Goal: Register for event/course

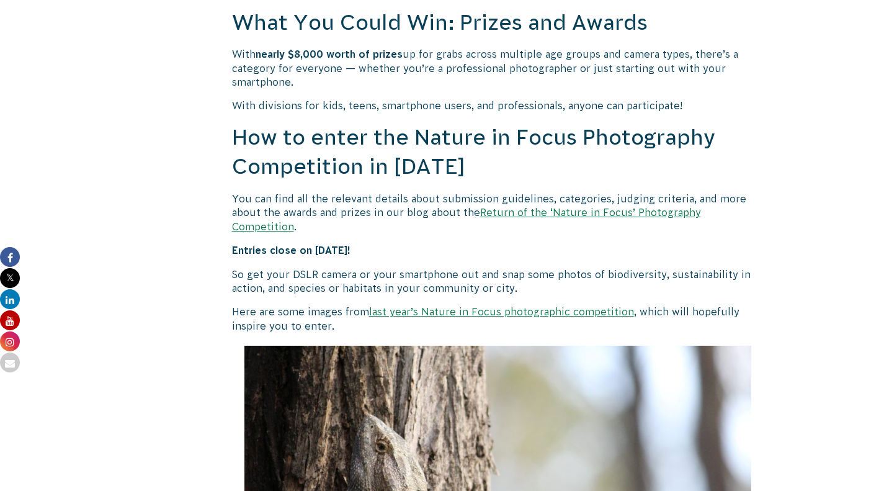
scroll to position [1043, 0]
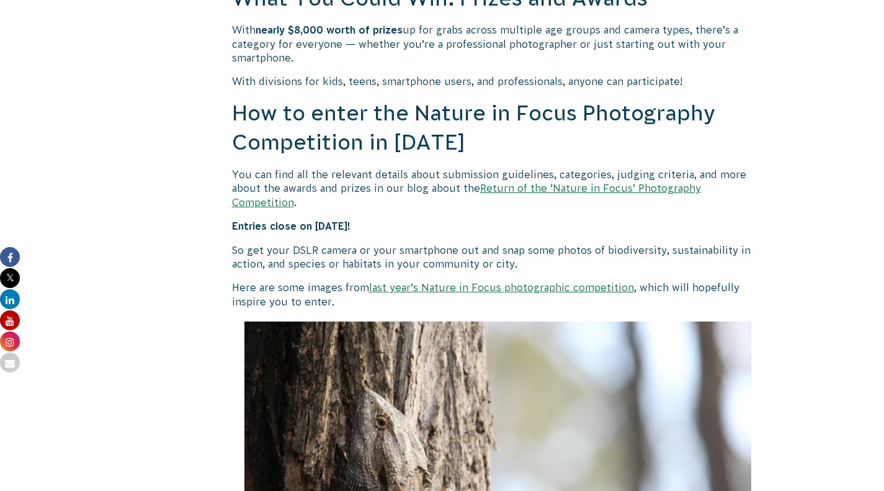
click at [546, 207] on link "Return of the ‘Nature in Focus’ Photography Competition" at bounding box center [466, 194] width 469 height 25
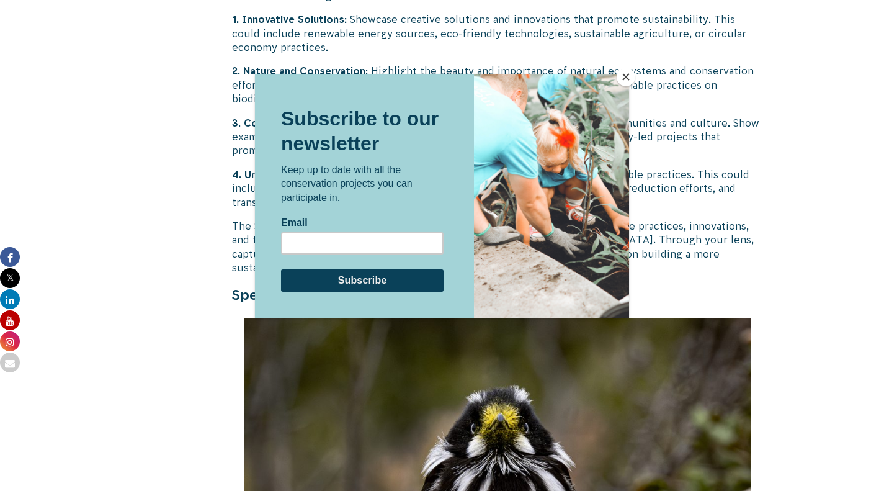
scroll to position [3428, 0]
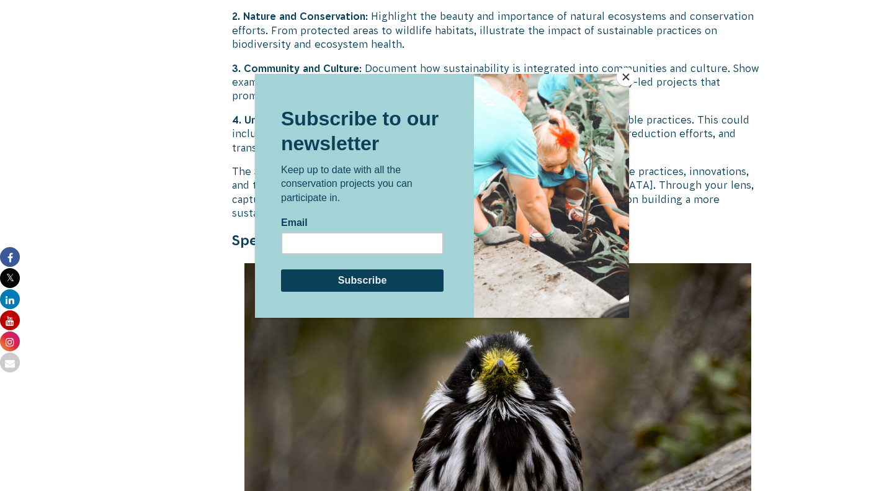
click at [620, 78] on button "Close" at bounding box center [626, 77] width 19 height 19
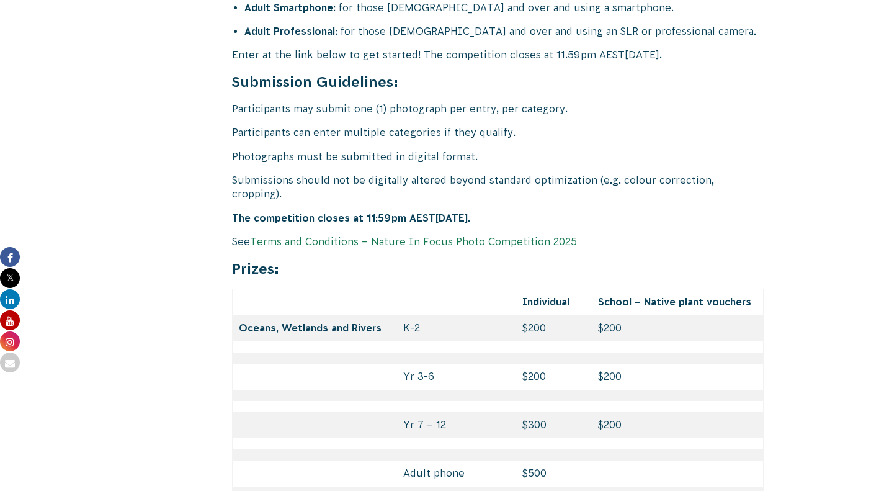
scroll to position [5112, 0]
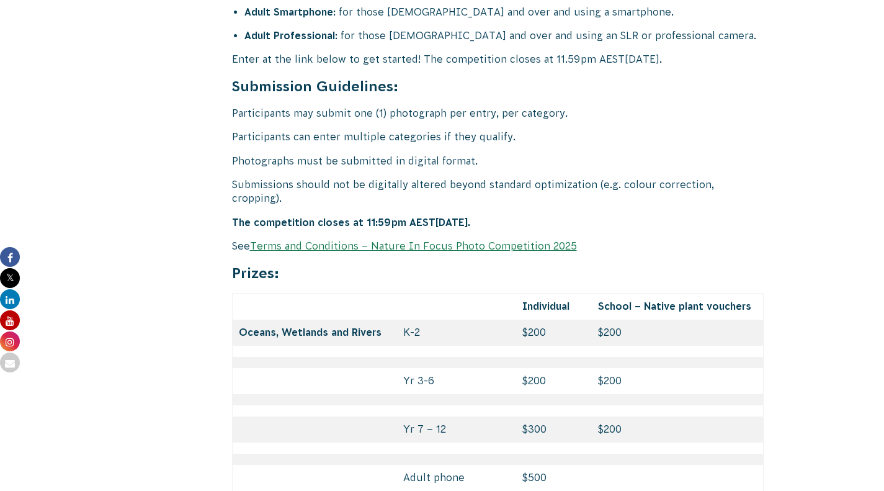
click at [520, 253] on p "See Terms and Conditions – Nature In Focus Photo Competition 2025" at bounding box center [498, 246] width 533 height 14
click at [505, 251] on link "Terms and Conditions – Nature In Focus Photo Competition 2025" at bounding box center [413, 245] width 327 height 11
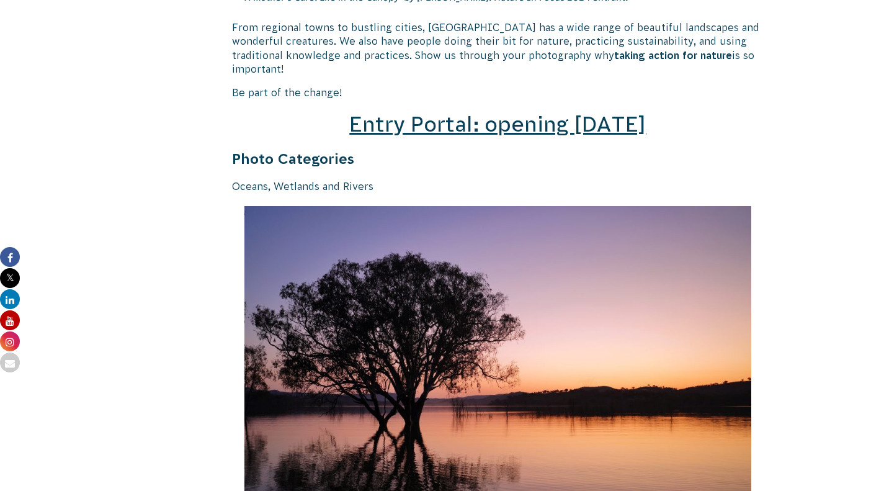
scroll to position [1809, 0]
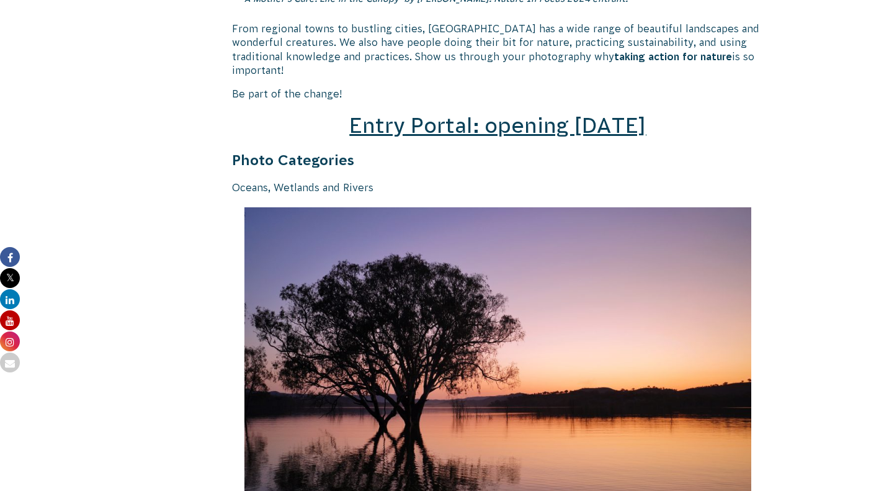
click at [594, 137] on span "Entry Portal: opening [DATE]" at bounding box center [497, 126] width 297 height 24
